Goal: Transaction & Acquisition: Purchase product/service

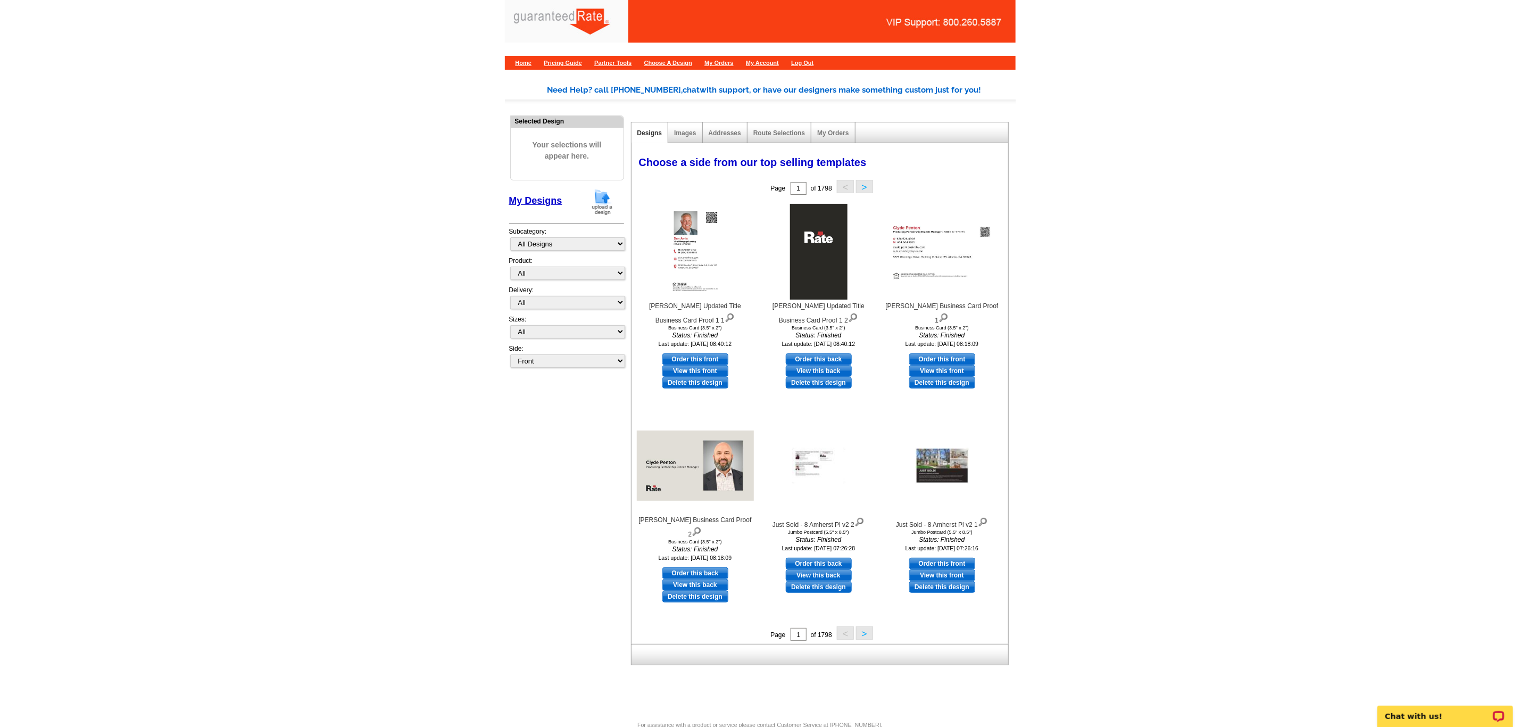
click at [603, 209] on img at bounding box center [602, 201] width 28 height 27
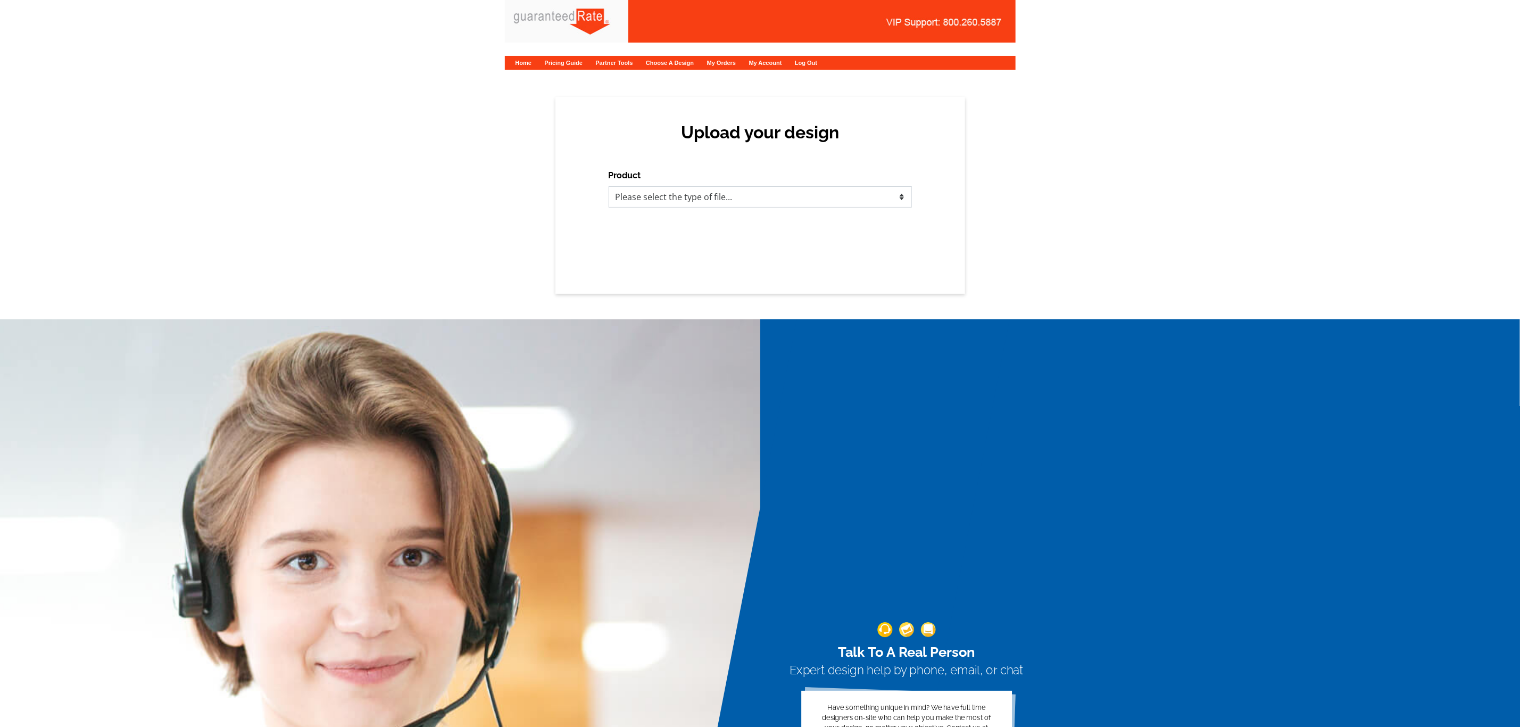
click at [744, 199] on select "Please select the type of file... Postcards Calendars Business Cards Letters an…" at bounding box center [760, 196] width 303 height 21
select select "3"
click at [609, 186] on select "Please select the type of file... Postcards Calendars Business Cards Letters an…" at bounding box center [760, 196] width 303 height 21
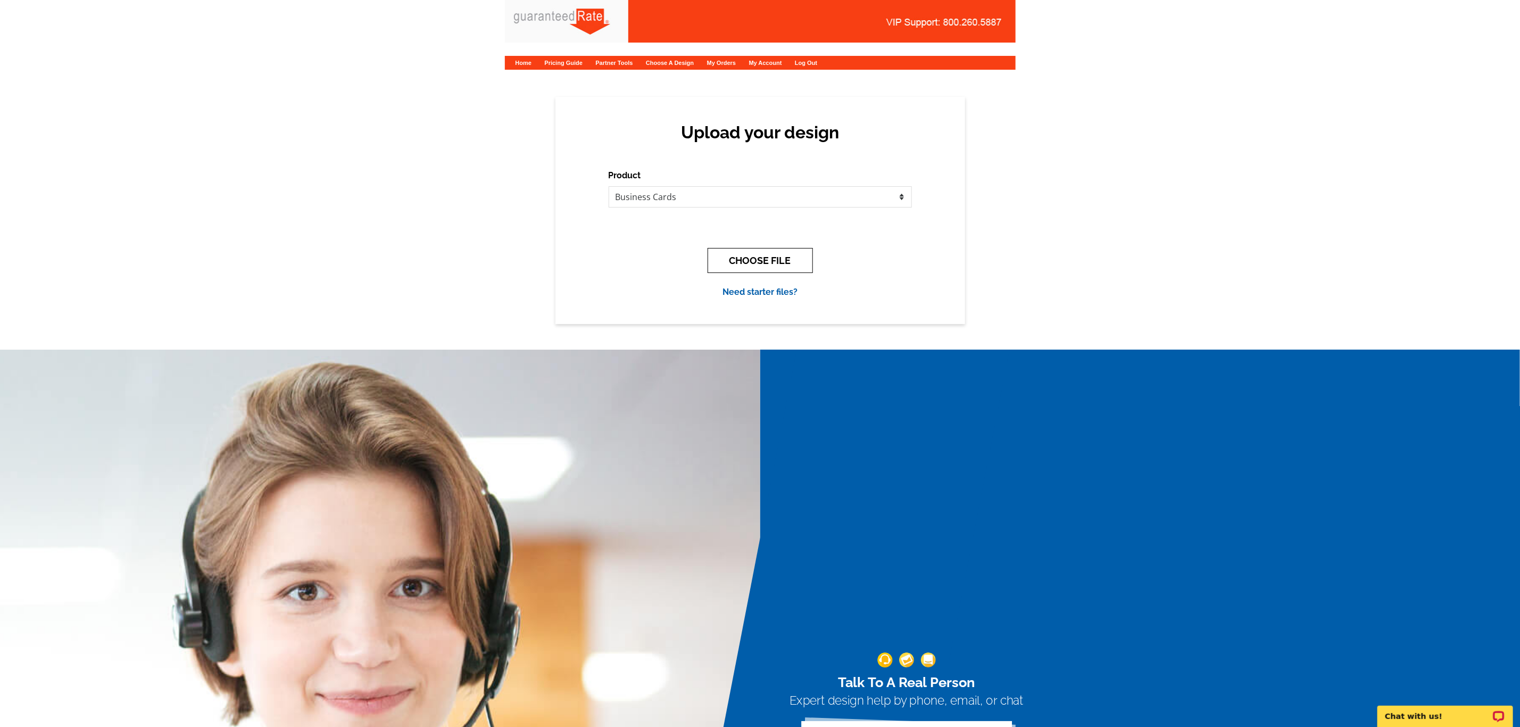
click at [745, 259] on button "CHOOSE FILE" at bounding box center [759, 260] width 105 height 25
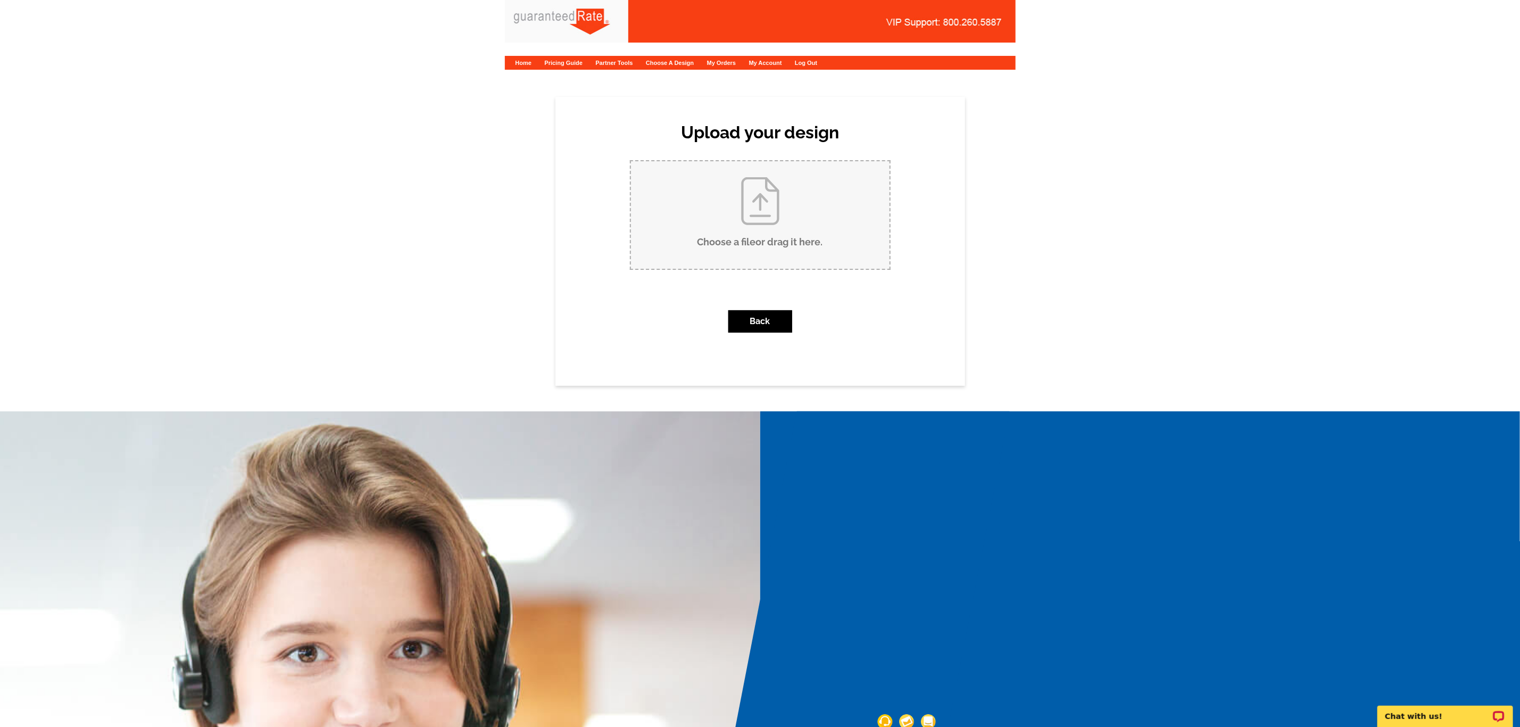
click at [803, 236] on input "Choose a file or drag it here ." at bounding box center [760, 214] width 259 height 107
type input "C:\fakepath\Nick Brackett Business Card V1.pdf"
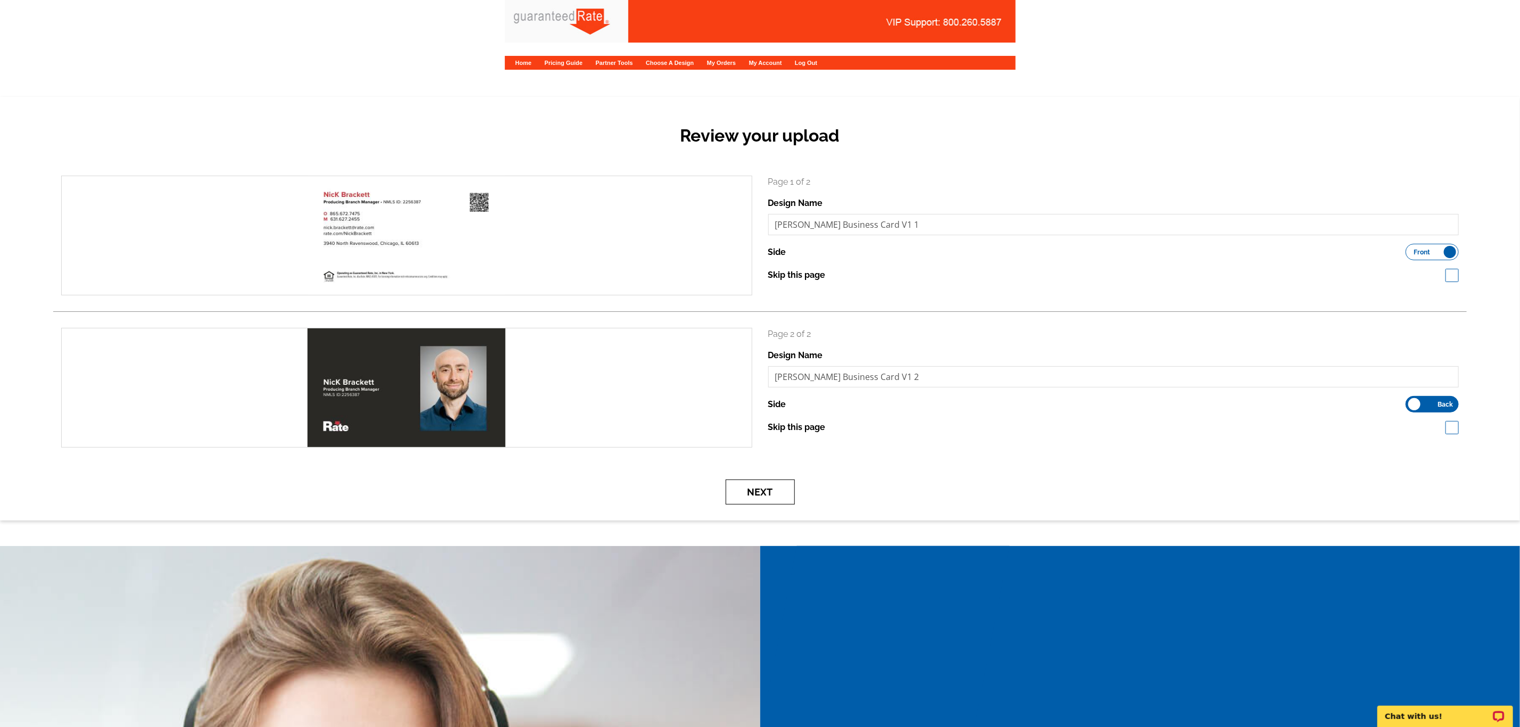
click at [759, 482] on button "Next" at bounding box center [760, 491] width 69 height 25
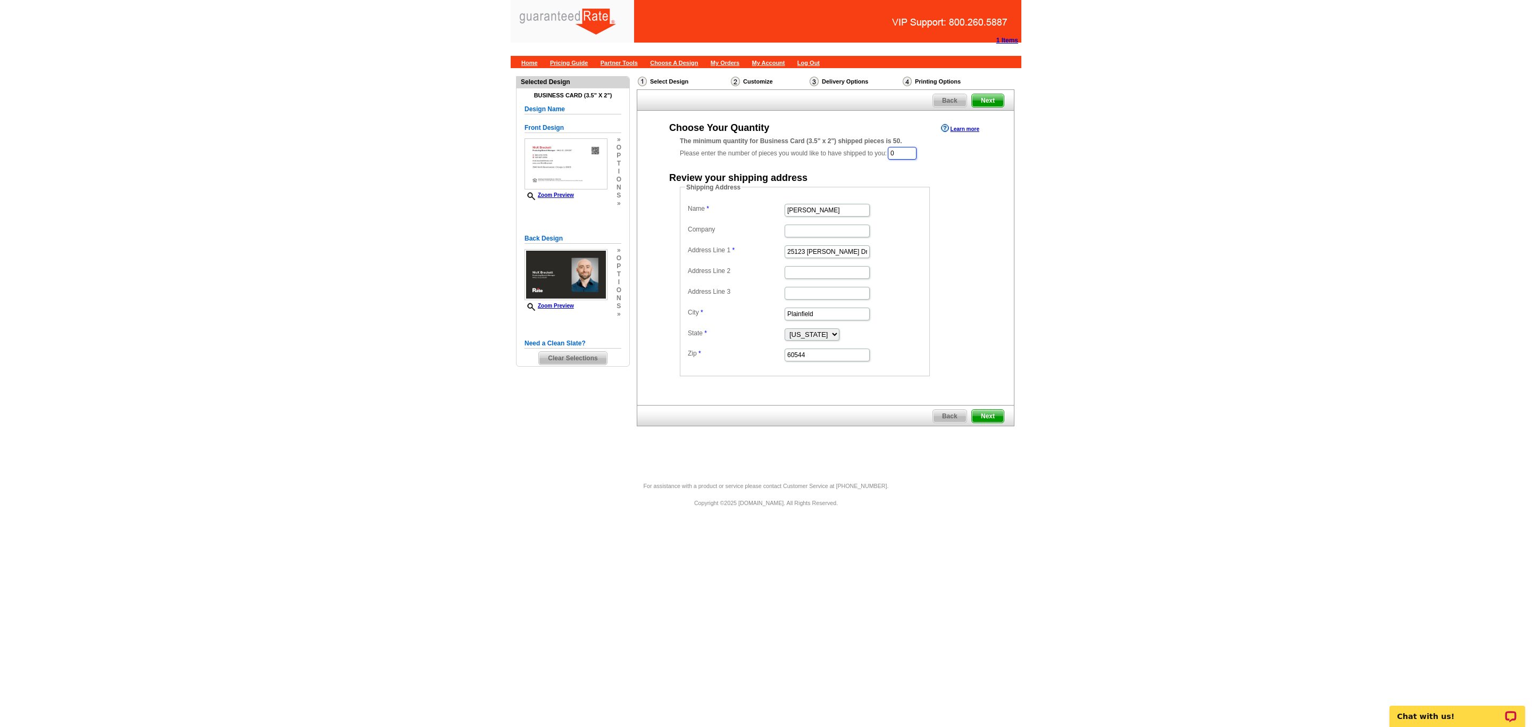
drag, startPoint x: 904, startPoint y: 157, endPoint x: 739, endPoint y: 142, distance: 165.0
click at [739, 142] on div "The minimum quantity for Business Card (3.5" x 2") shipped pieces is 50. Please…" at bounding box center [826, 148] width 292 height 24
type input "1000"
drag, startPoint x: 858, startPoint y: 209, endPoint x: 747, endPoint y: 222, distance: 111.4
click at [747, 222] on dl "Name Erin Walker Company Address Line 1 25123 Scott Dr Address Line 2 Address L…" at bounding box center [804, 282] width 239 height 161
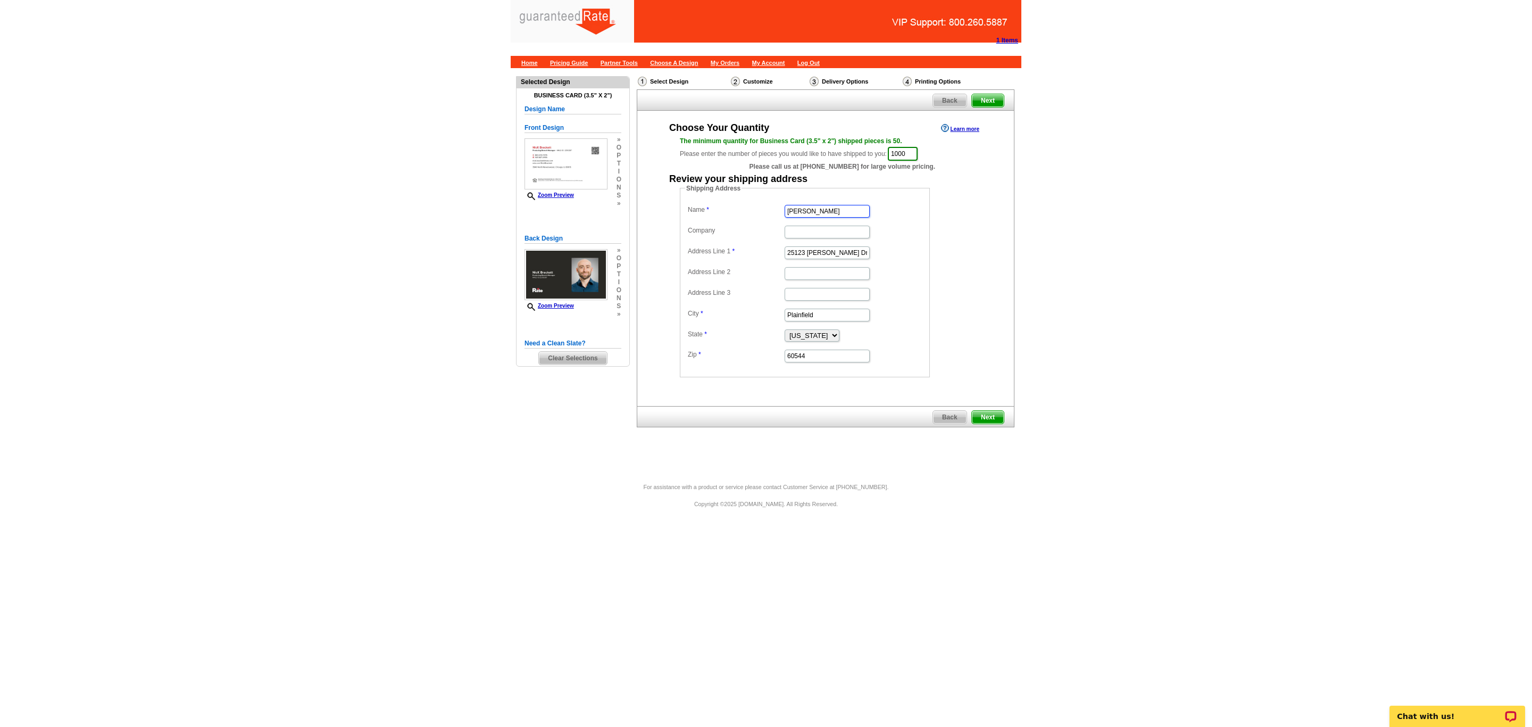
type input "[PERSON_NAME]"
type input "a"
type input "Rate"
type input "325 Eclipse Lane"
type input "[GEOGRAPHIC_DATA]"
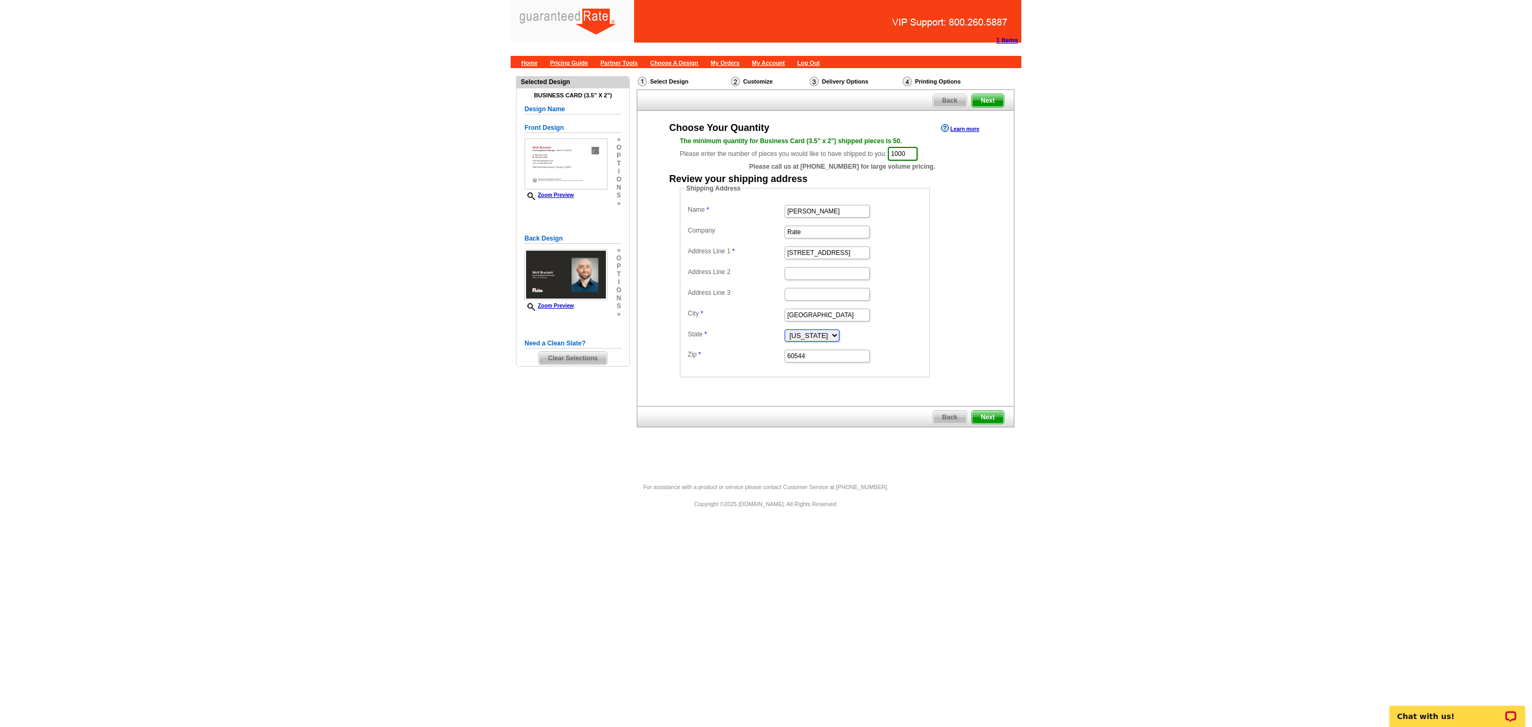
click at [839, 334] on select "Alabama Alaska Arizona Arkansas California Colorado Connecticut District of Col…" at bounding box center [812, 335] width 55 height 12
select select "TN"
click at [785, 332] on select "Alabama Alaska Arizona Arkansas California Colorado Connecticut District of Col…" at bounding box center [812, 335] width 55 height 12
drag, startPoint x: 815, startPoint y: 358, endPoint x: 617, endPoint y: 396, distance: 202.5
click at [617, 396] on div "Need Help? call 800-260-5887, chat with support, or have our designers make som…" at bounding box center [766, 270] width 511 height 405
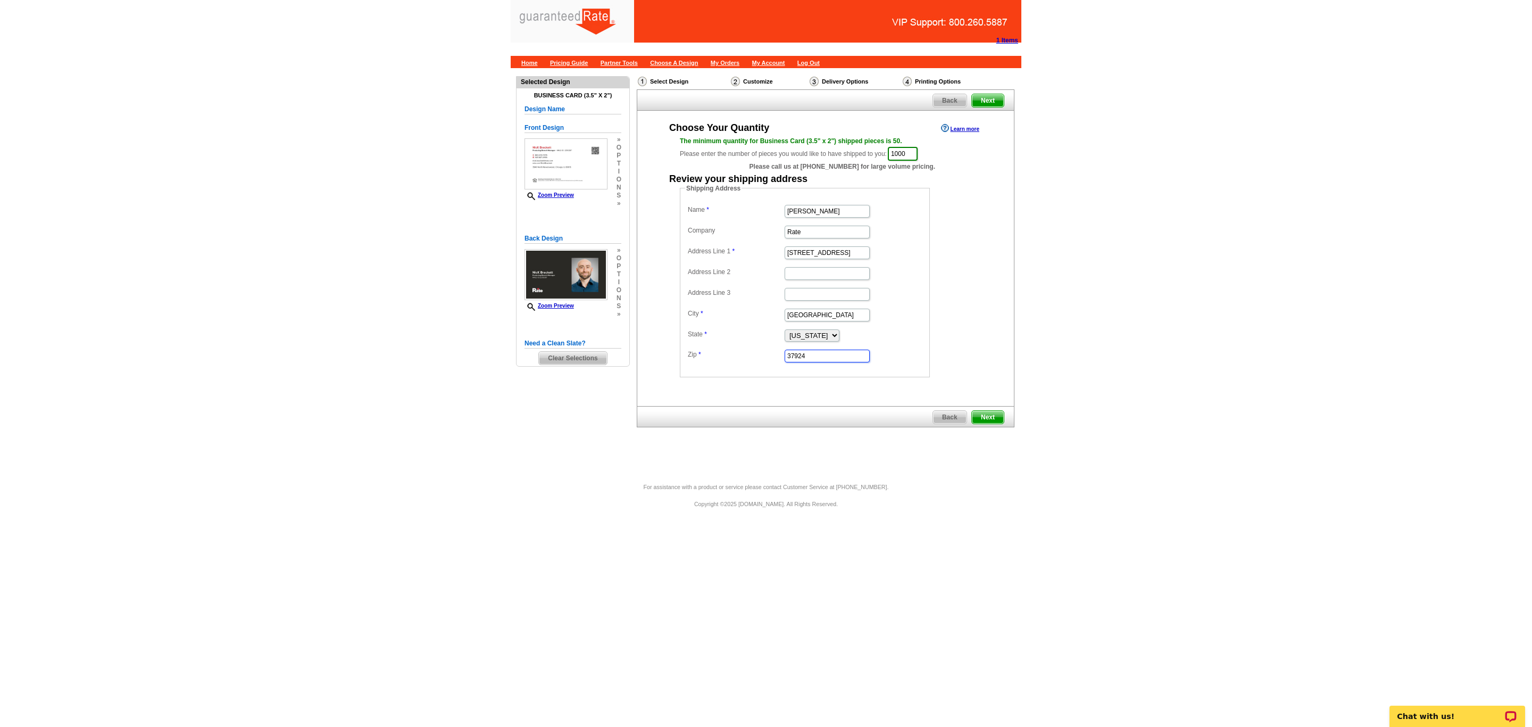
type input "37924"
click at [987, 418] on span "Next" at bounding box center [988, 417] width 32 height 13
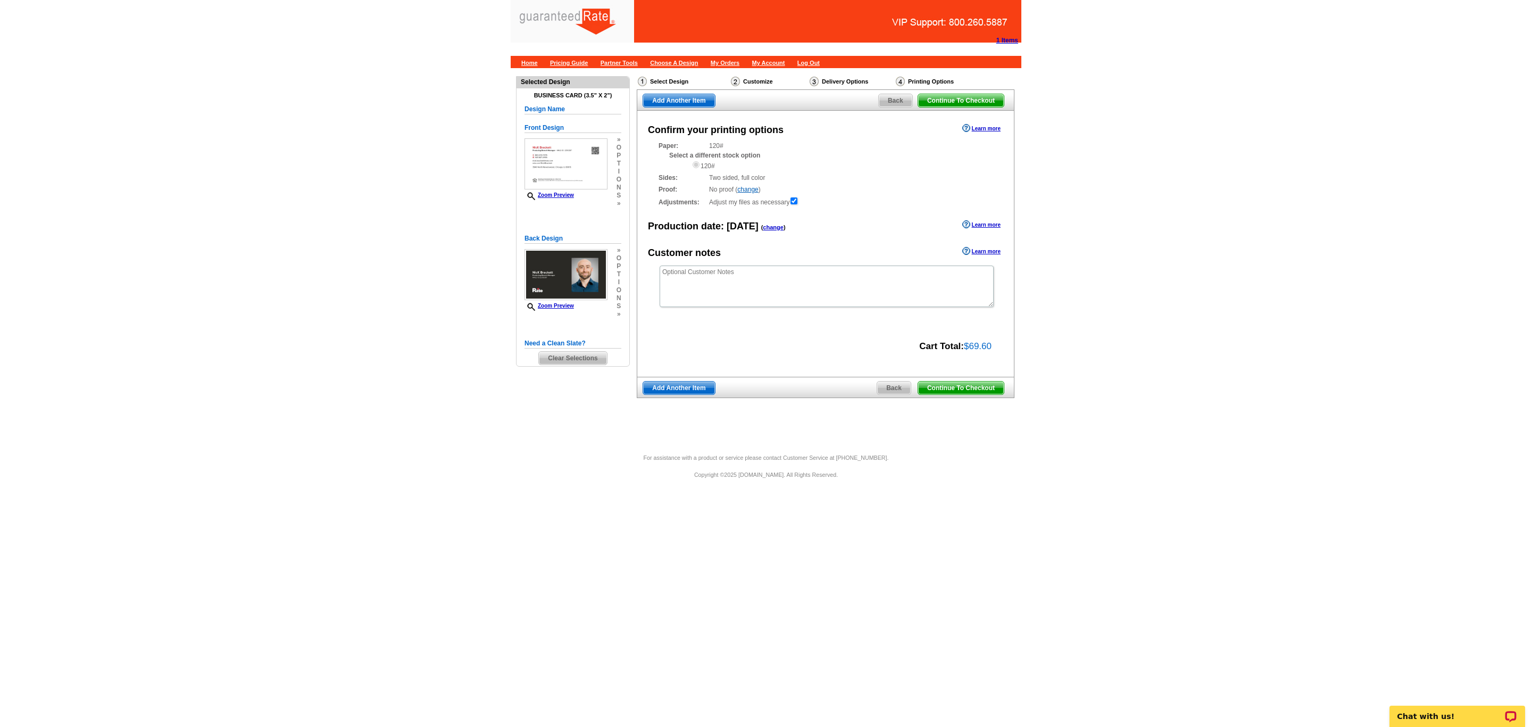
click at [890, 388] on span "Back" at bounding box center [894, 387] width 34 height 13
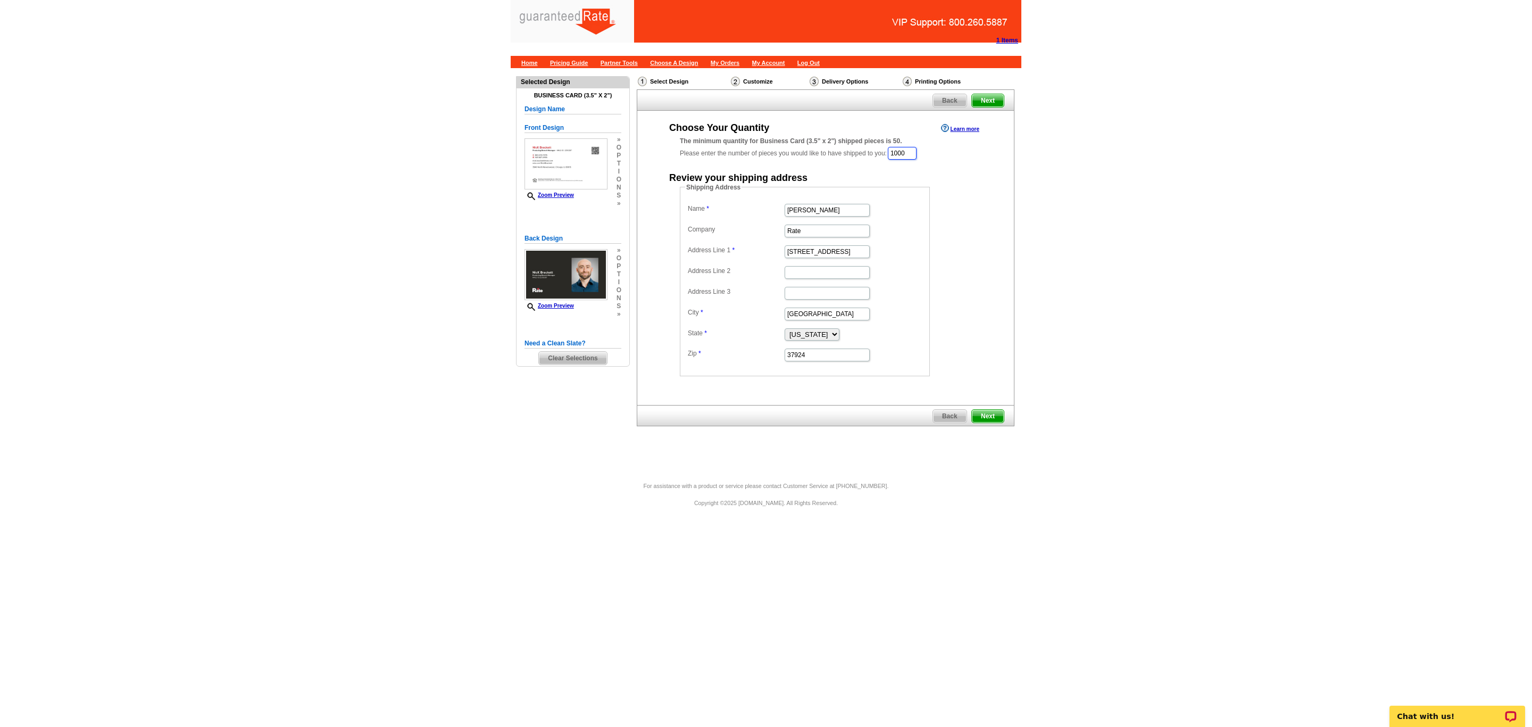
click at [917, 152] on input "1000" at bounding box center [902, 153] width 29 height 13
type input "1"
type input "500"
click at [981, 418] on span "Next" at bounding box center [988, 417] width 32 height 13
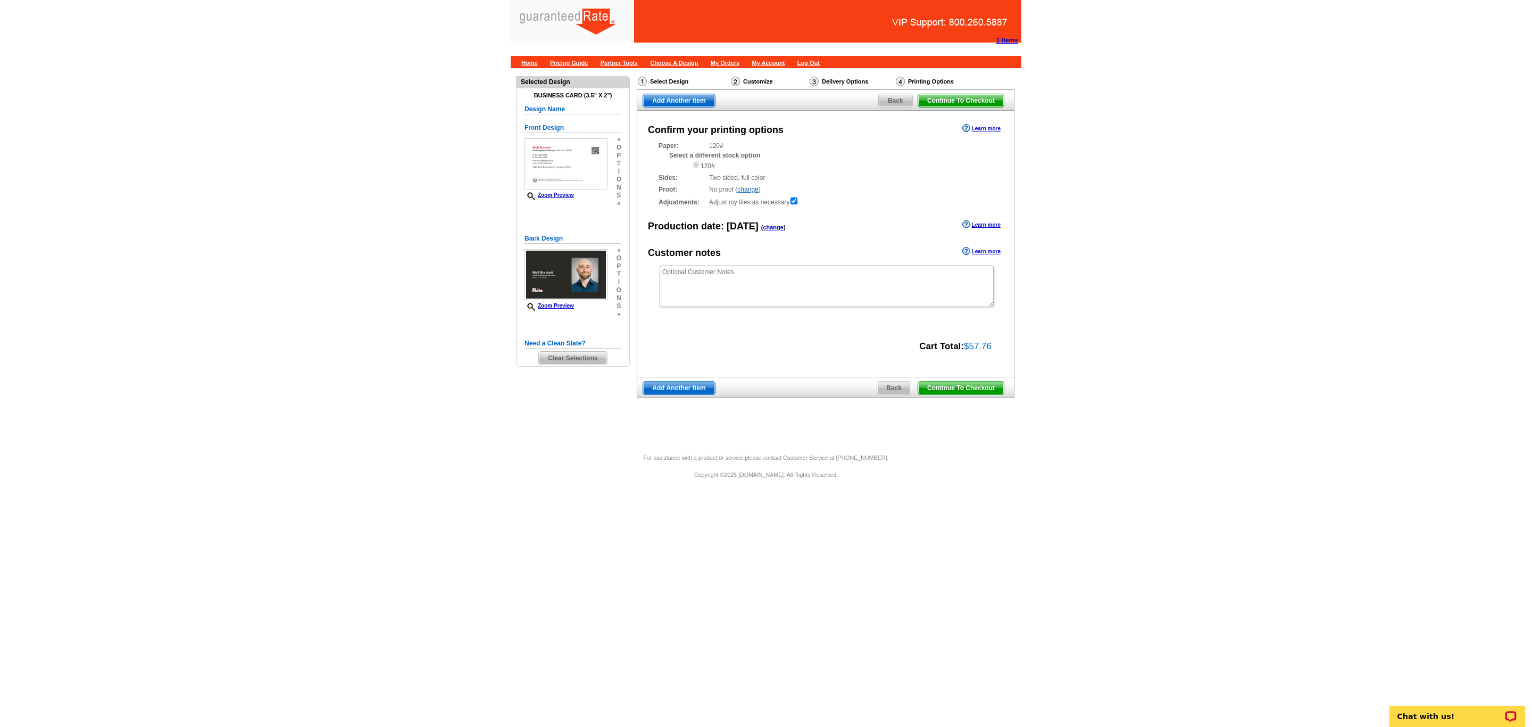
click at [972, 415] on div "Need Help? call 800-260-5887, chat with support, or have our designers make som…" at bounding box center [766, 256] width 511 height 376
click at [890, 384] on span "Back" at bounding box center [894, 387] width 34 height 13
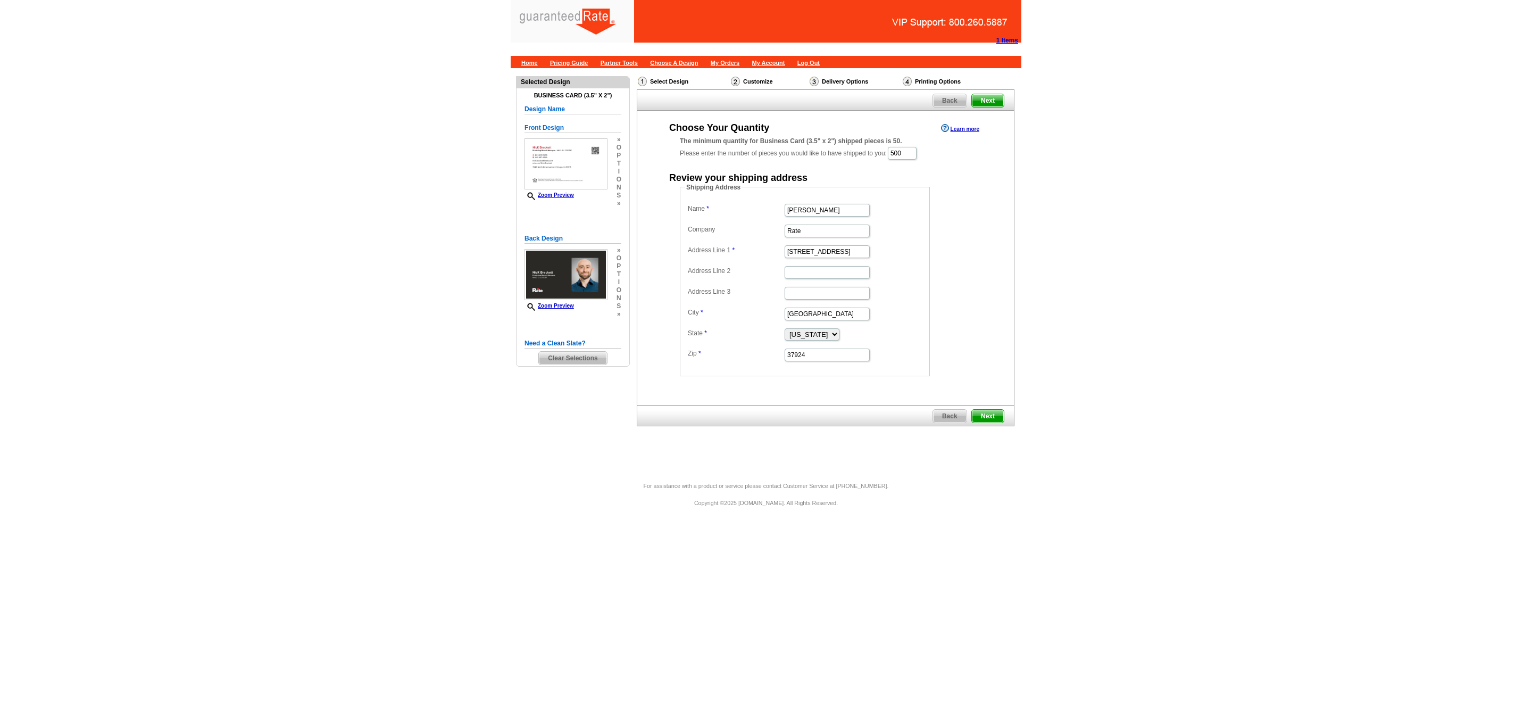
click at [990, 419] on span "Next" at bounding box center [988, 416] width 32 height 13
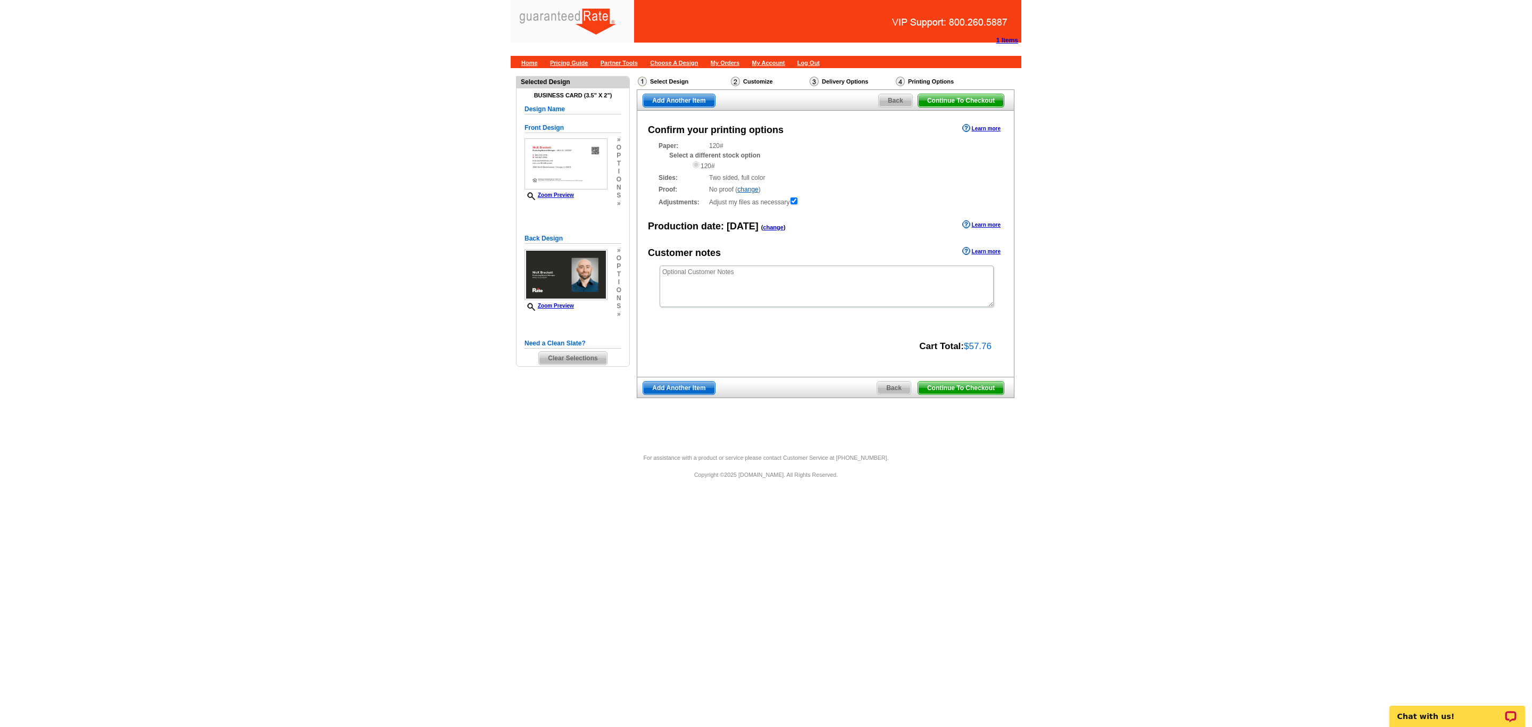
click at [958, 390] on span "Continue To Checkout" at bounding box center [961, 387] width 86 height 13
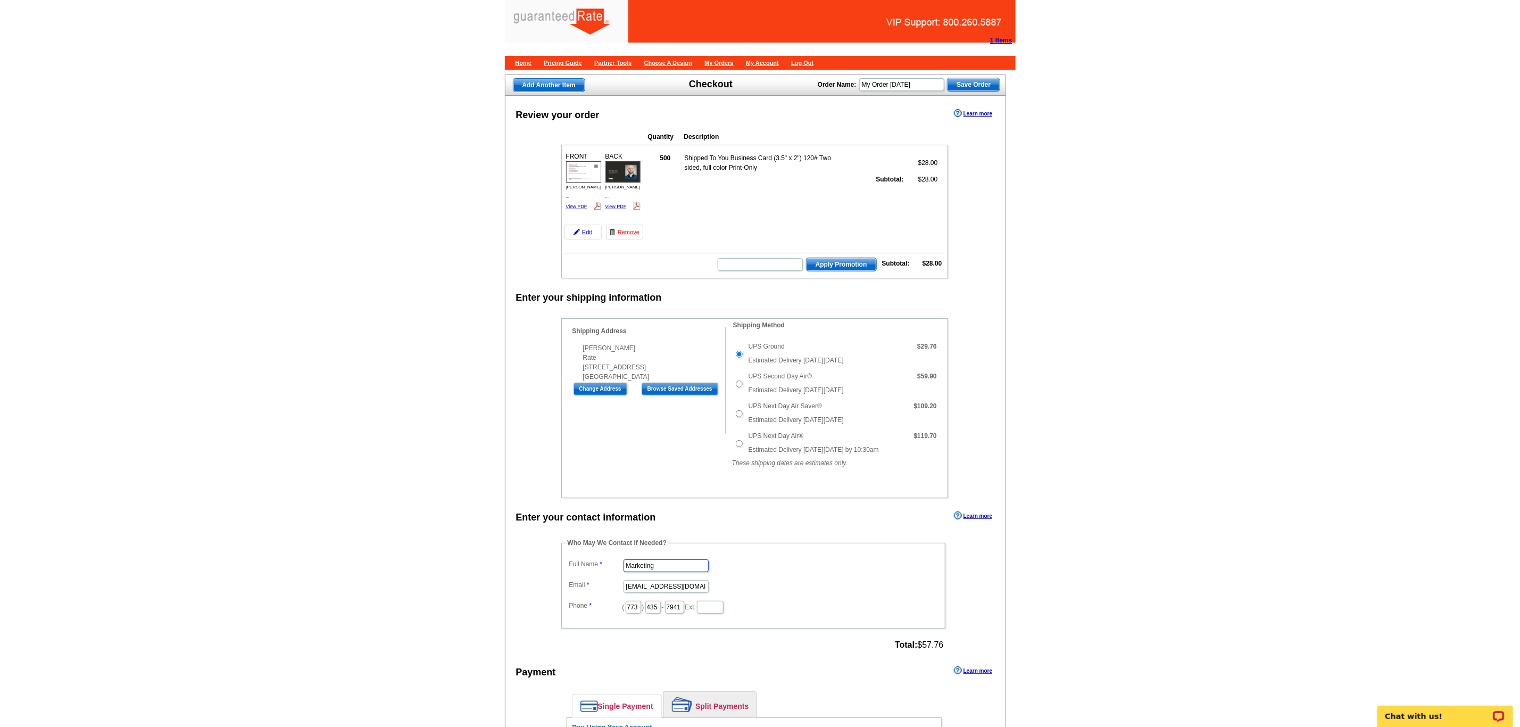
drag, startPoint x: 663, startPoint y: 579, endPoint x: 511, endPoint y: 584, distance: 152.2
type input "[PERSON_NAME]"
type input "[PERSON_NAME][EMAIL_ADDRESS][PERSON_NAME][DOMAIN_NAME]"
drag, startPoint x: 647, startPoint y: 619, endPoint x: 511, endPoint y: 613, distance: 136.3
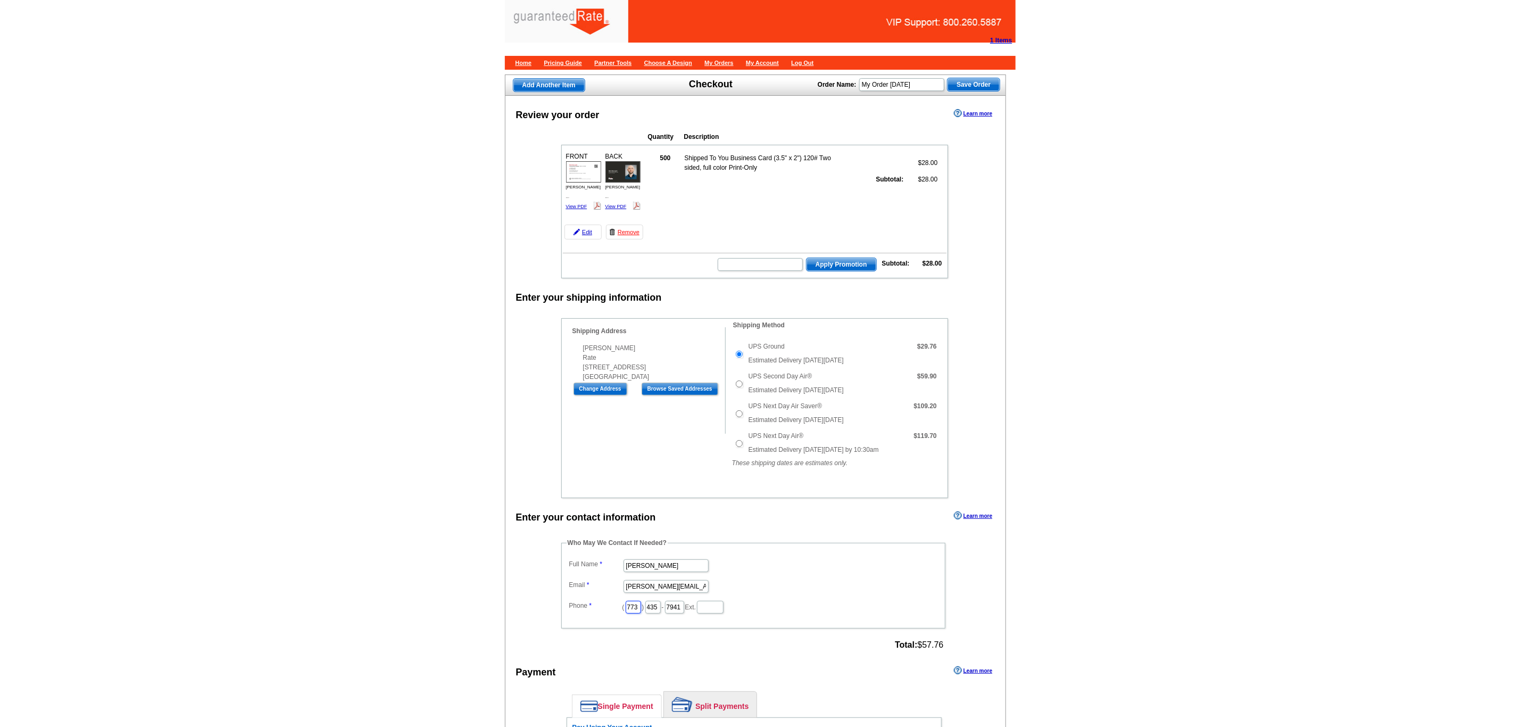
type input "312"
type input "509"
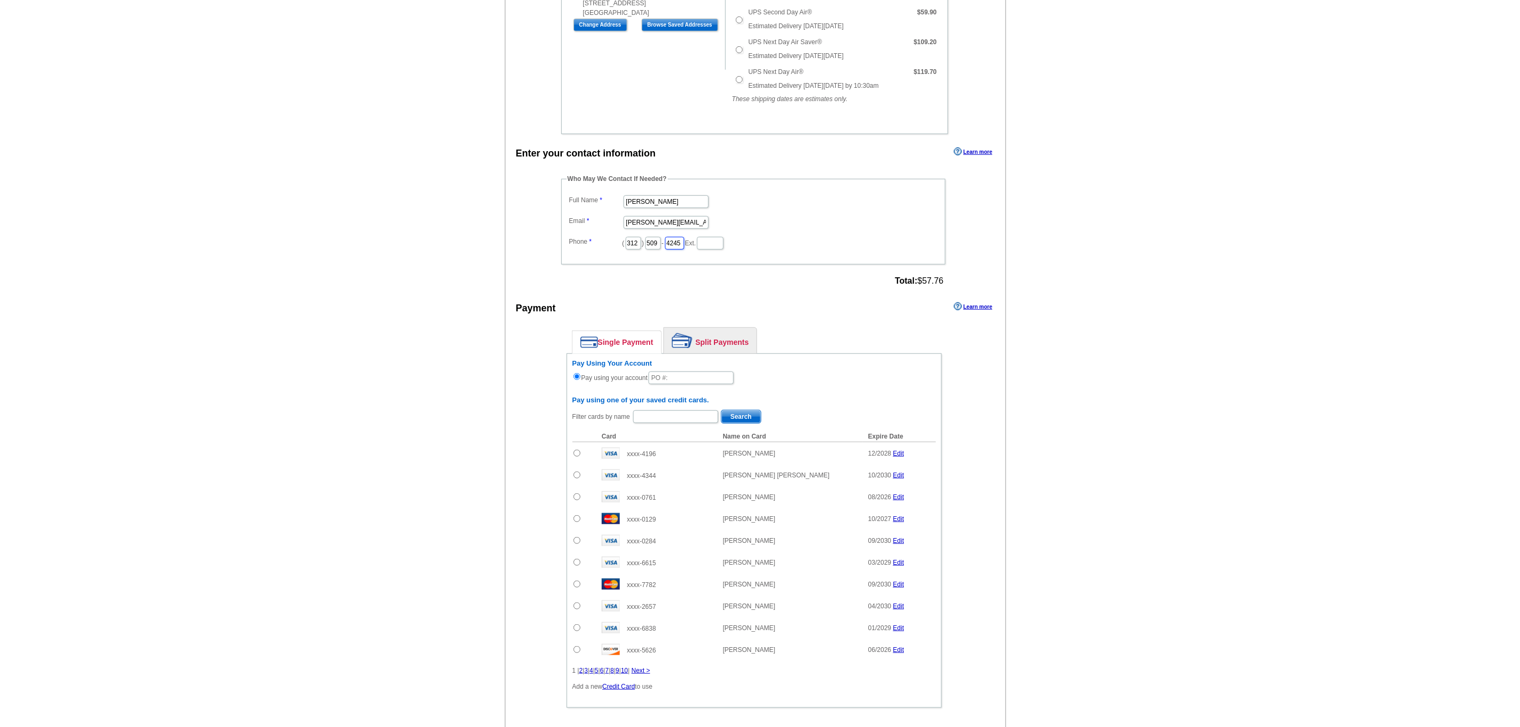
scroll to position [539, 0]
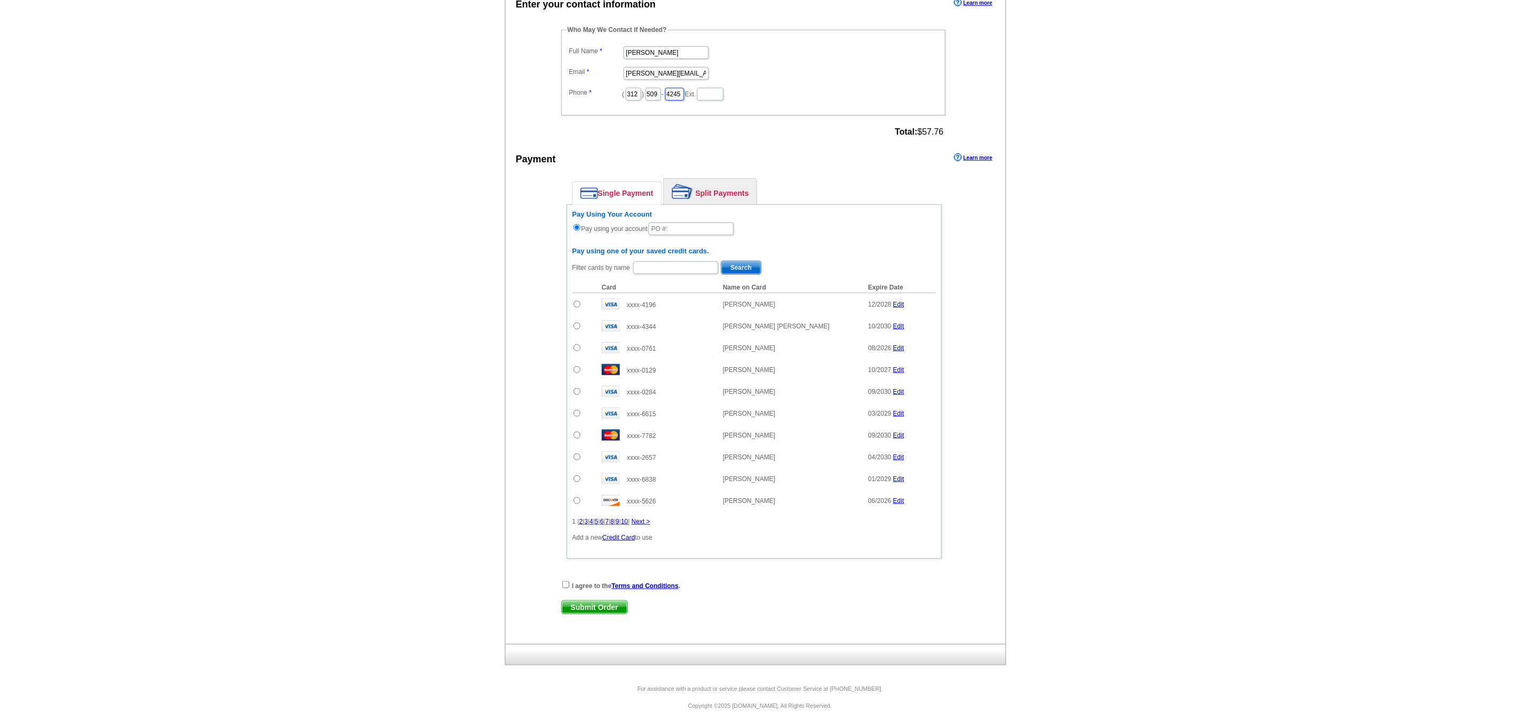
type input "4245"
click at [672, 223] on input "text" at bounding box center [690, 228] width 85 height 13
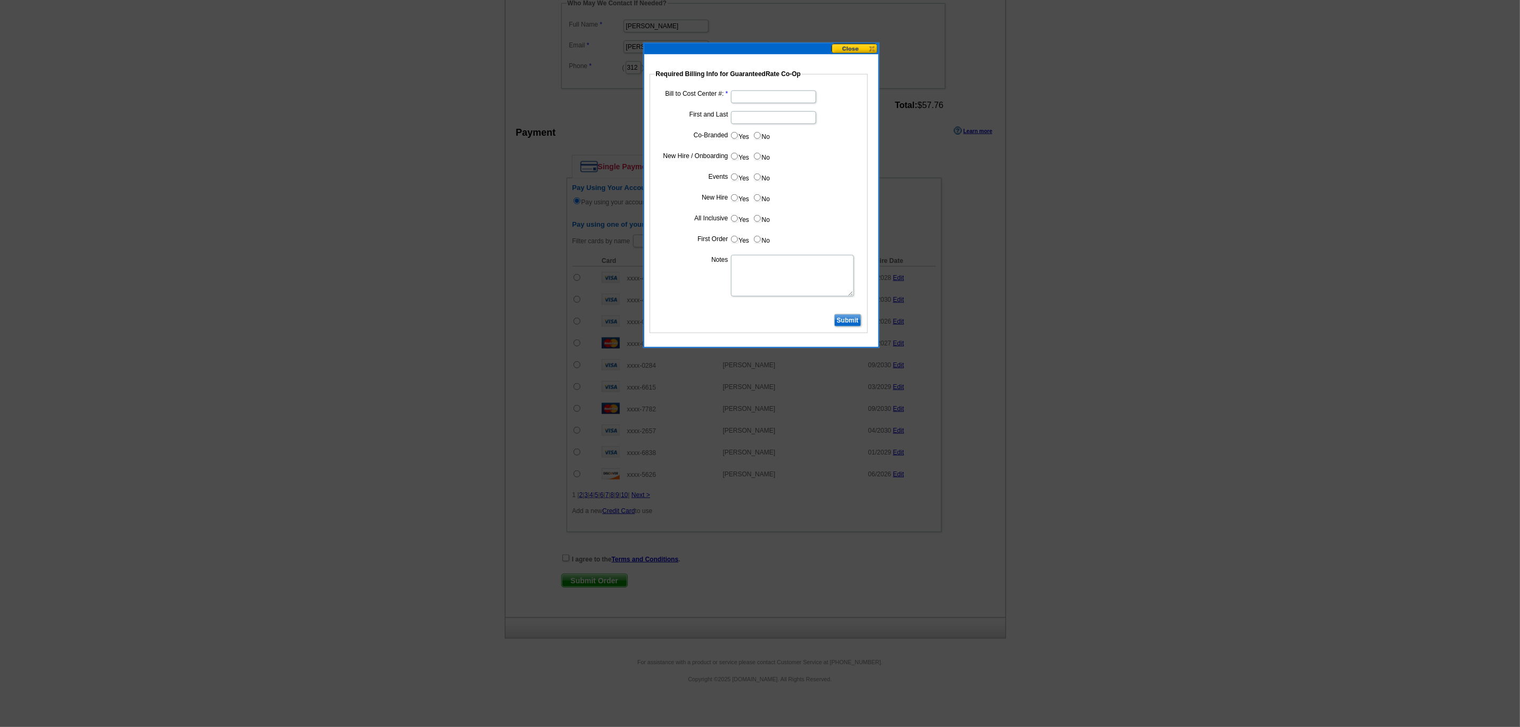
type input "10132025_DZ_302"
click at [761, 90] on input "Bill to Cost Center #:" at bounding box center [773, 96] width 85 height 13
type input "5293"
click at [744, 115] on input "First and Last" at bounding box center [773, 117] width 85 height 13
type input "[PERSON_NAME]"
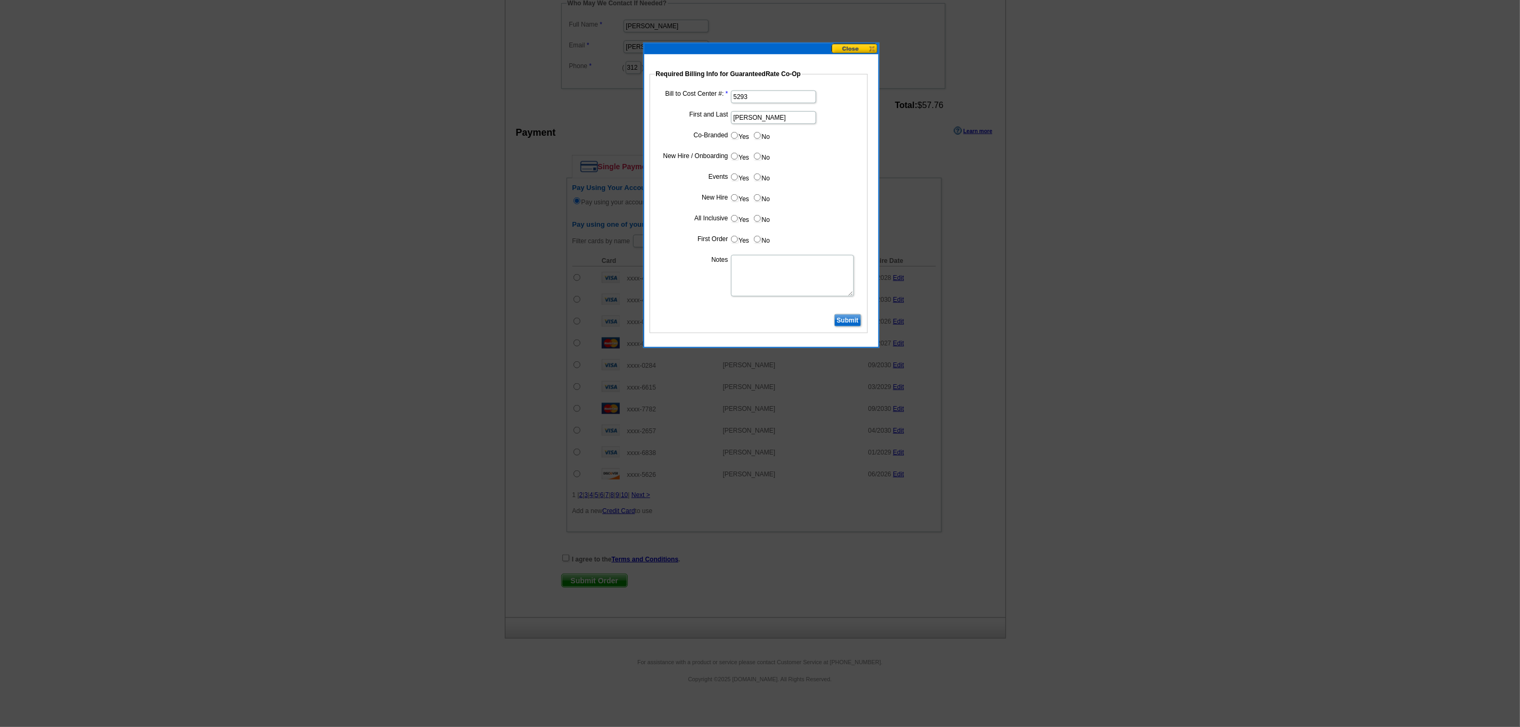
click at [756, 133] on input "No" at bounding box center [757, 135] width 7 height 7
radio input "true"
click at [733, 158] on input "Yes" at bounding box center [734, 156] width 7 height 7
radio input "true"
click at [754, 178] on input "No" at bounding box center [757, 176] width 7 height 7
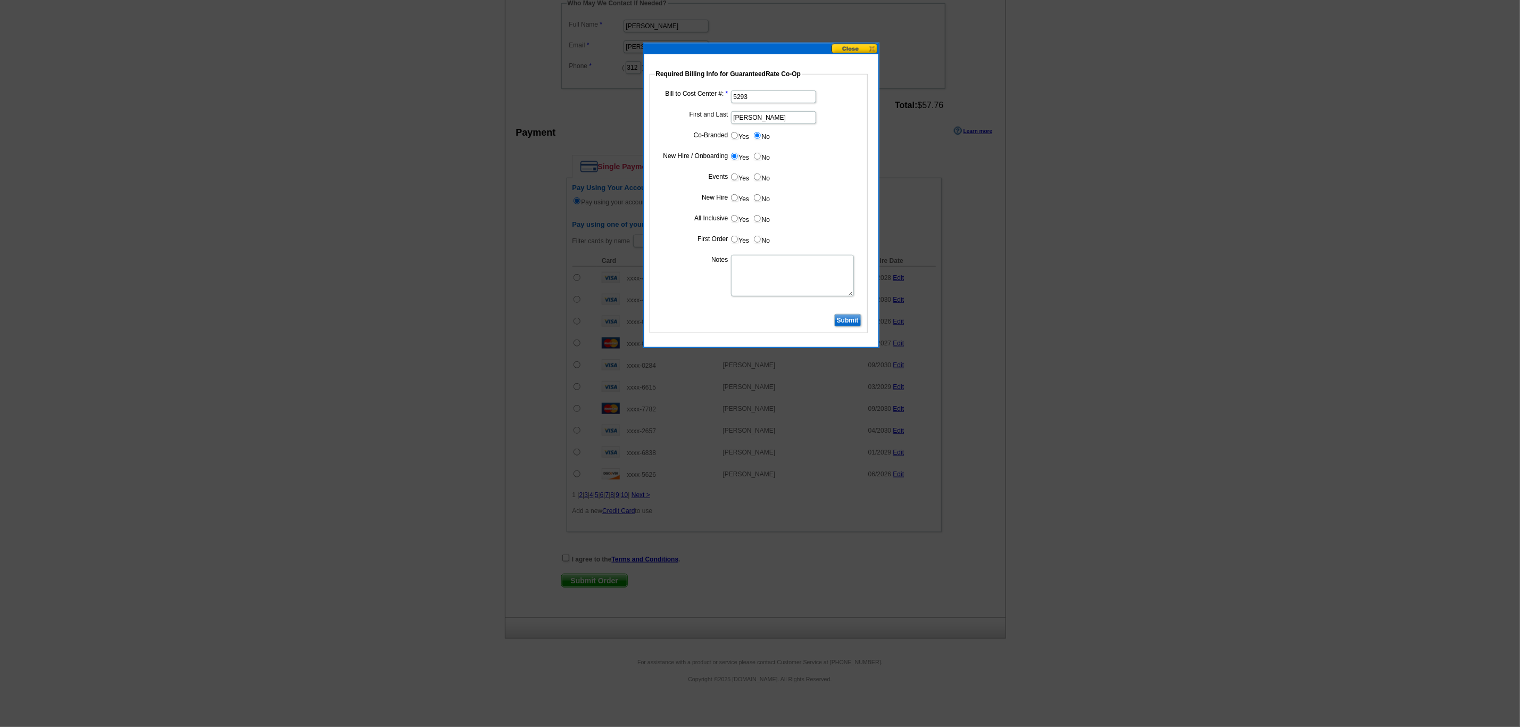
radio input "true"
click at [736, 200] on input "Yes" at bounding box center [734, 197] width 7 height 7
radio input "true"
click at [734, 220] on input "Yes" at bounding box center [734, 218] width 7 height 7
radio input "true"
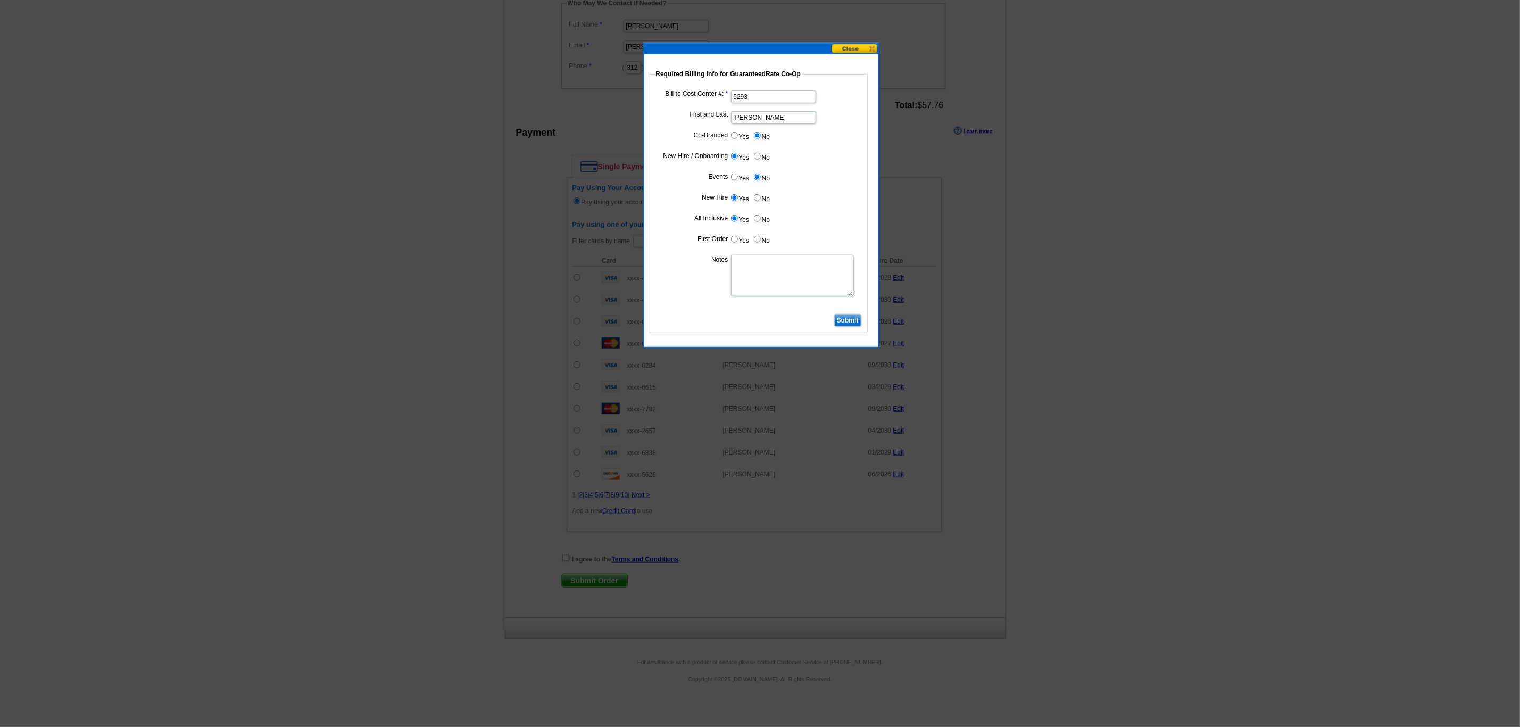
click at [733, 240] on input "Yes" at bounding box center [734, 239] width 7 height 7
radio input "true"
click at [753, 273] on textarea "Notes" at bounding box center [792, 275] width 123 height 41
type textarea "Cost Center: 5293. Bill to branch and not individual."
click at [754, 219] on input "No" at bounding box center [757, 218] width 7 height 7
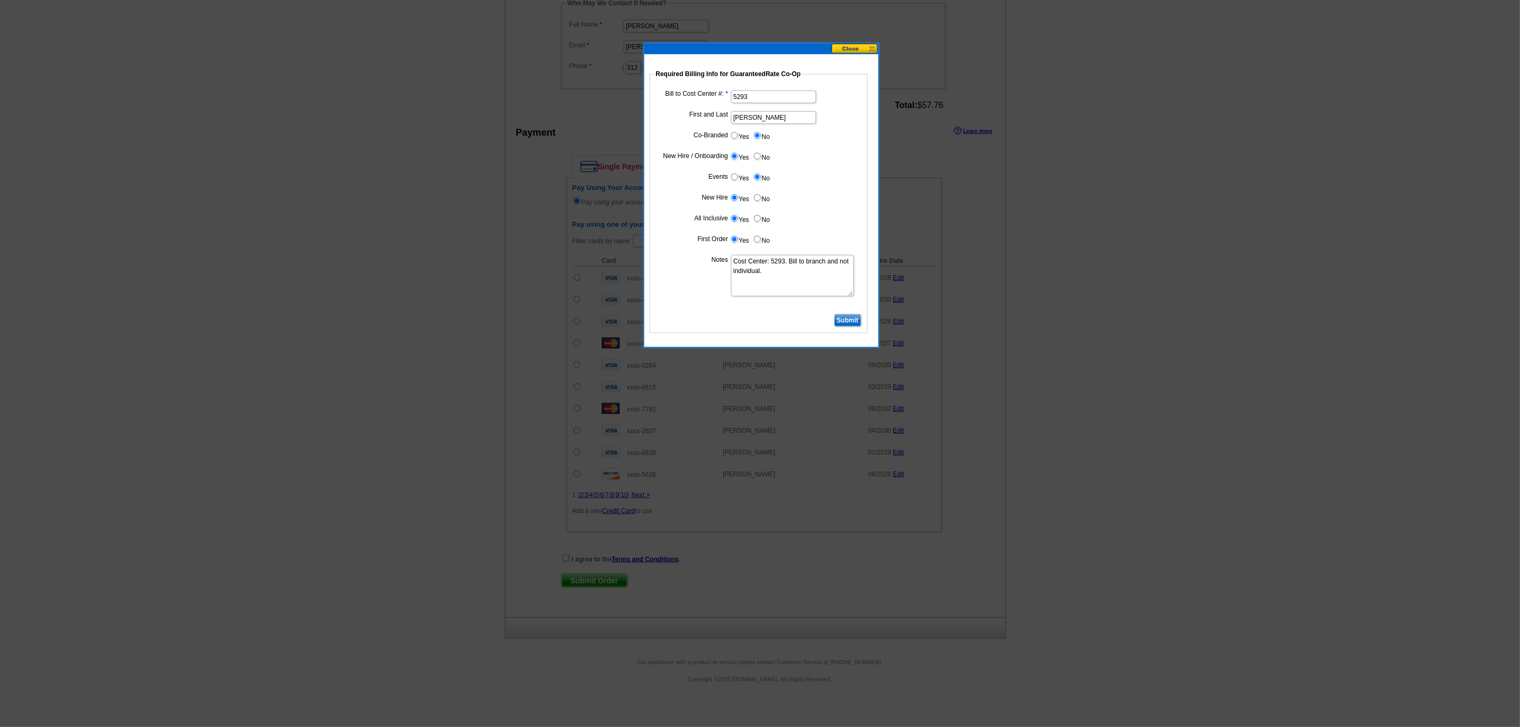
radio input "true"
click at [843, 327] on input "Submit" at bounding box center [847, 320] width 27 height 13
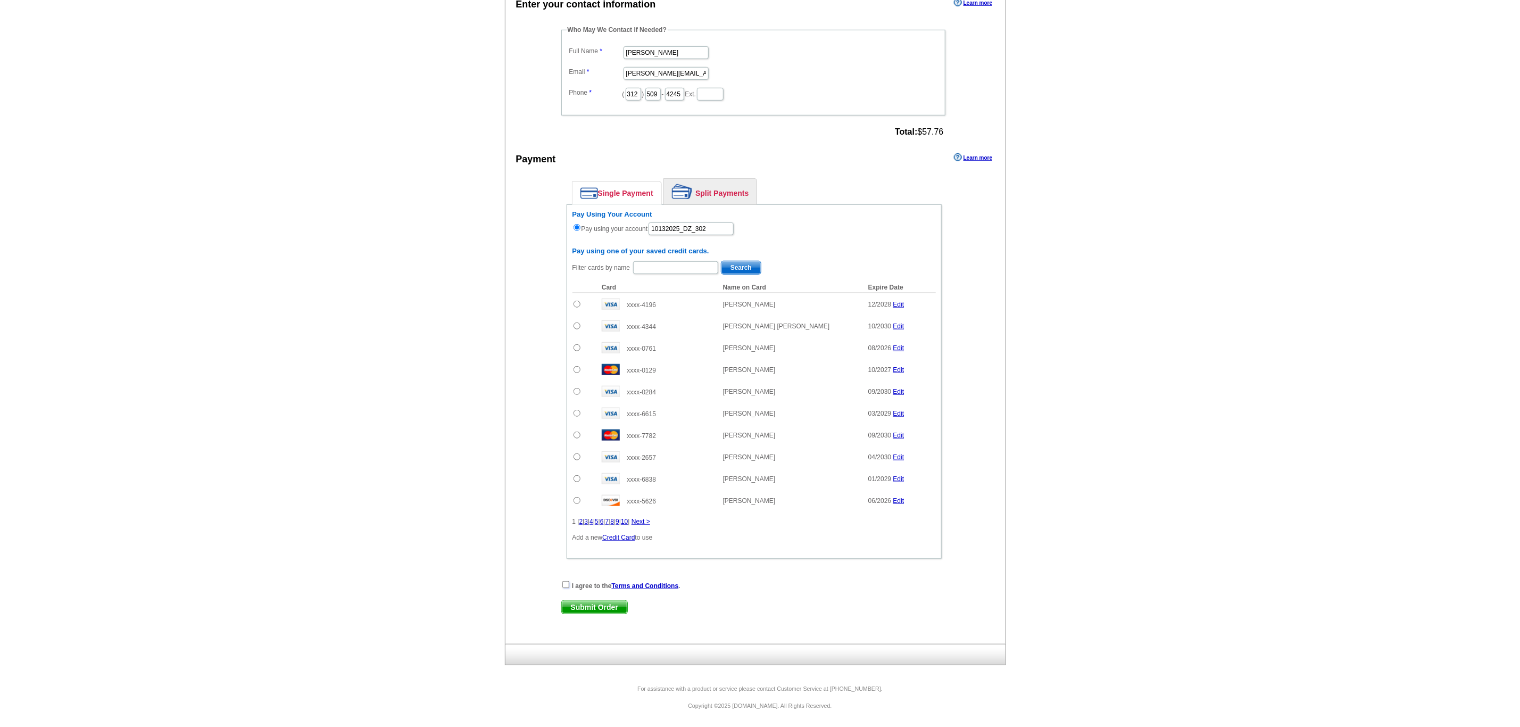
click at [563, 584] on input "checkbox" at bounding box center [565, 584] width 7 height 7
checkbox input "true"
click at [598, 601] on span "Submit Order" at bounding box center [594, 607] width 65 height 13
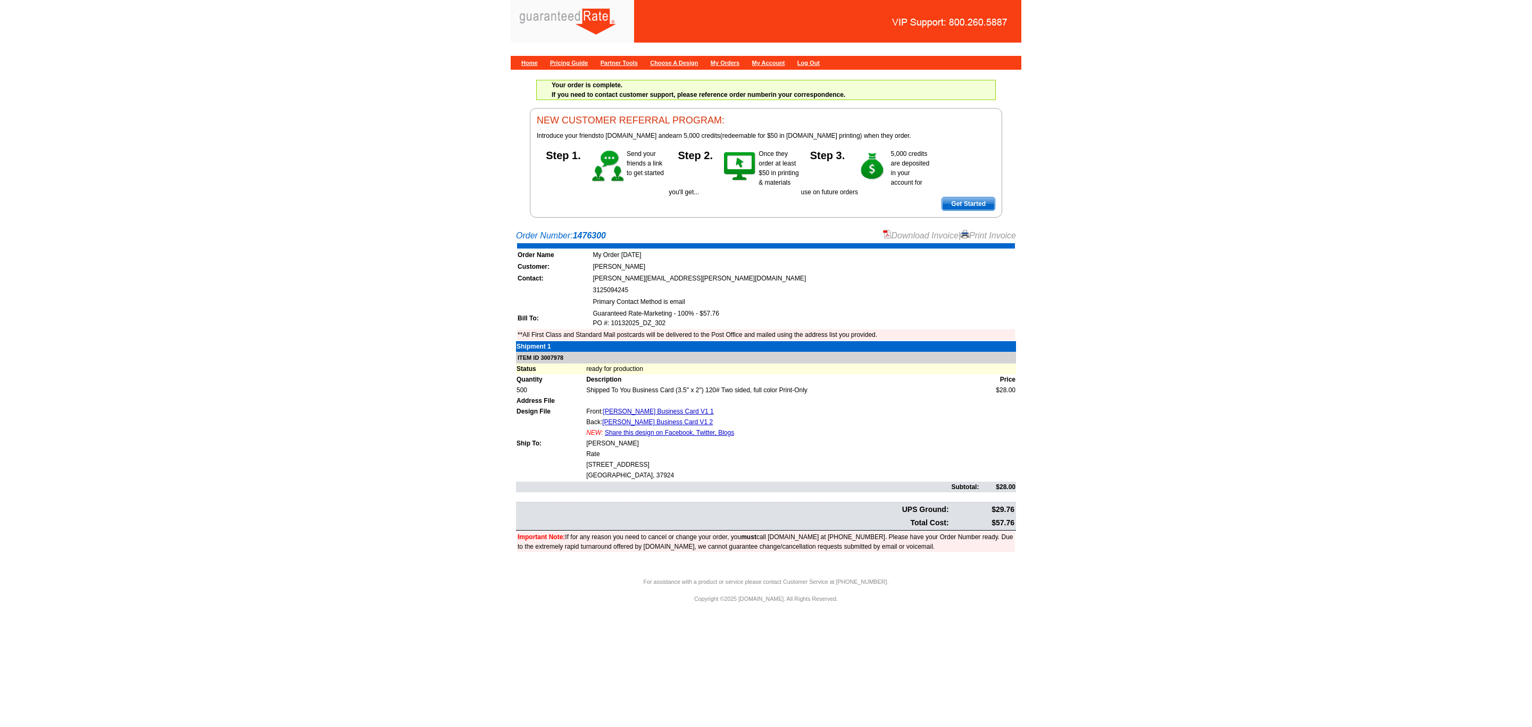
click at [897, 240] on link "Download Invoice" at bounding box center [921, 235] width 76 height 9
